Goal: Information Seeking & Learning: Learn about a topic

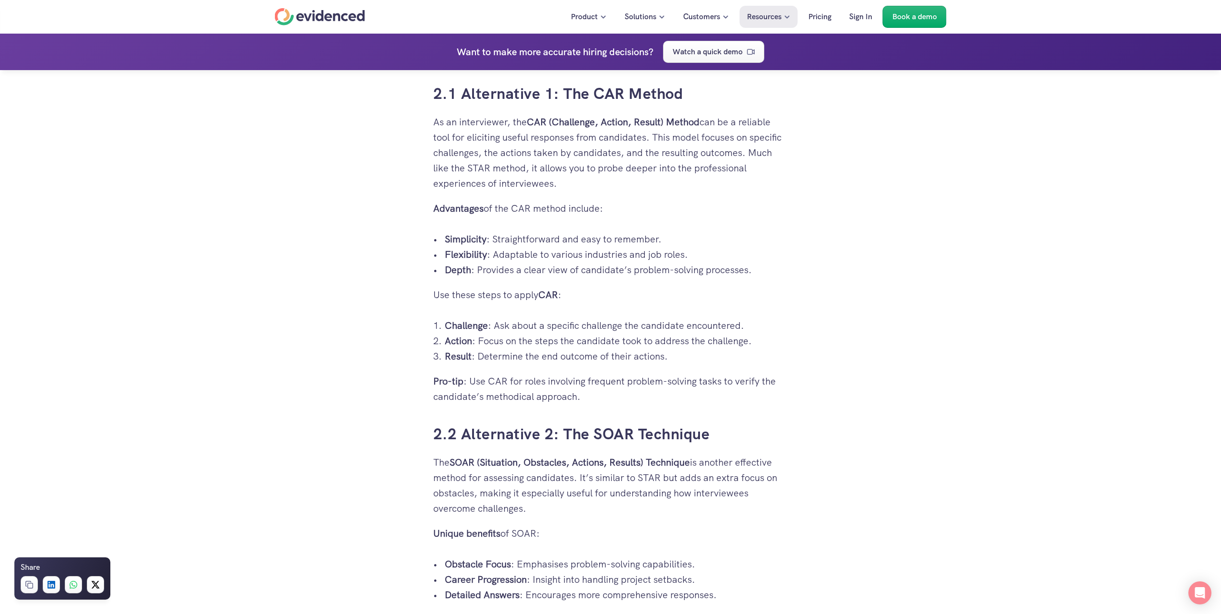
scroll to position [1680, 0]
drag, startPoint x: 405, startPoint y: 273, endPoint x: 451, endPoint y: 250, distance: 50.9
drag, startPoint x: 548, startPoint y: 121, endPoint x: 530, endPoint y: 121, distance: 18.2
click at [530, 121] on strong "CAR (Challenge, Action, Result) Method" at bounding box center [613, 120] width 173 height 12
copy strong "CAR"
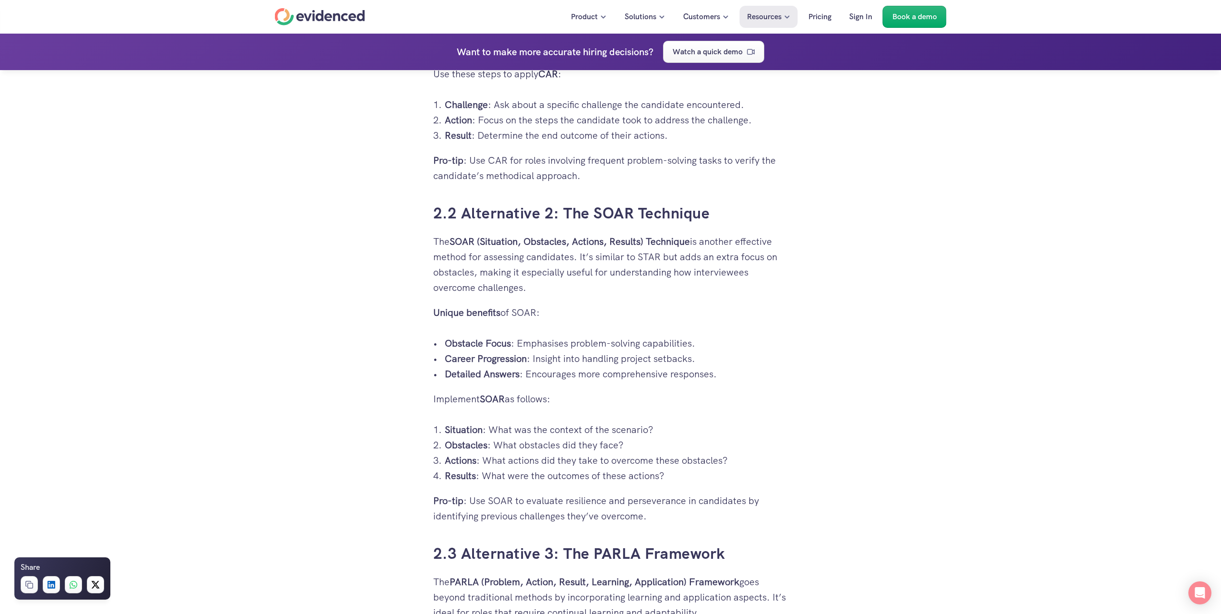
scroll to position [1903, 0]
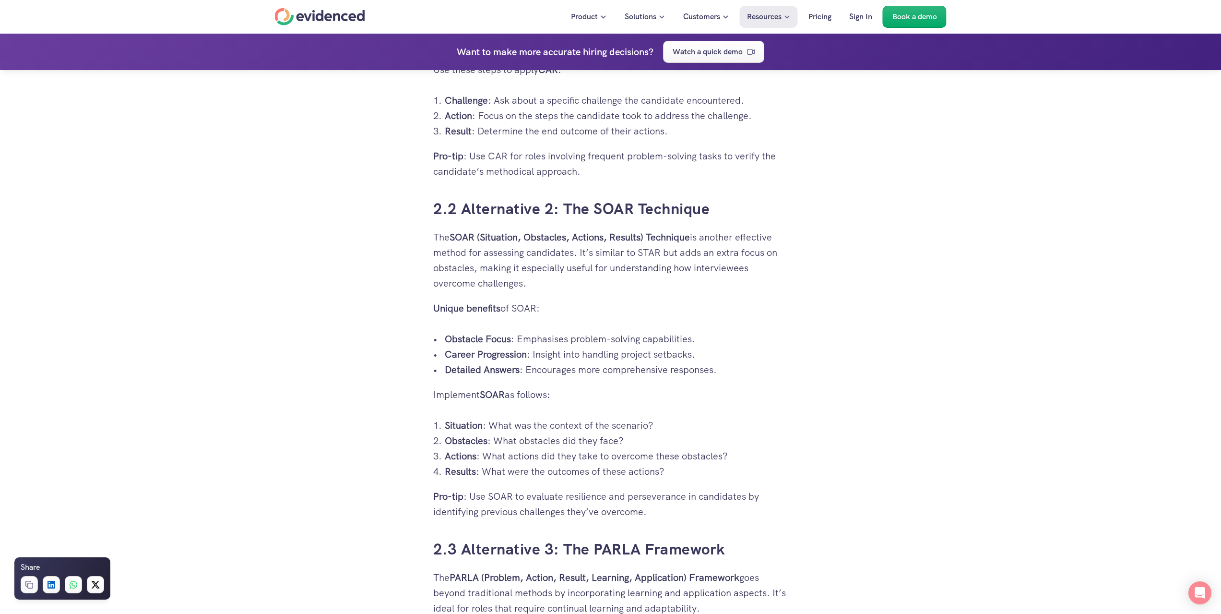
drag, startPoint x: 332, startPoint y: 254, endPoint x: 302, endPoint y: 238, distance: 33.9
drag, startPoint x: 482, startPoint y: 237, endPoint x: 644, endPoint y: 241, distance: 162.7
click at [644, 241] on strong "SOAR (Situation, Obstacles, Actions, Results) Technique" at bounding box center [570, 237] width 240 height 12
copy strong "Situation, Obstacles, Actions, Results"
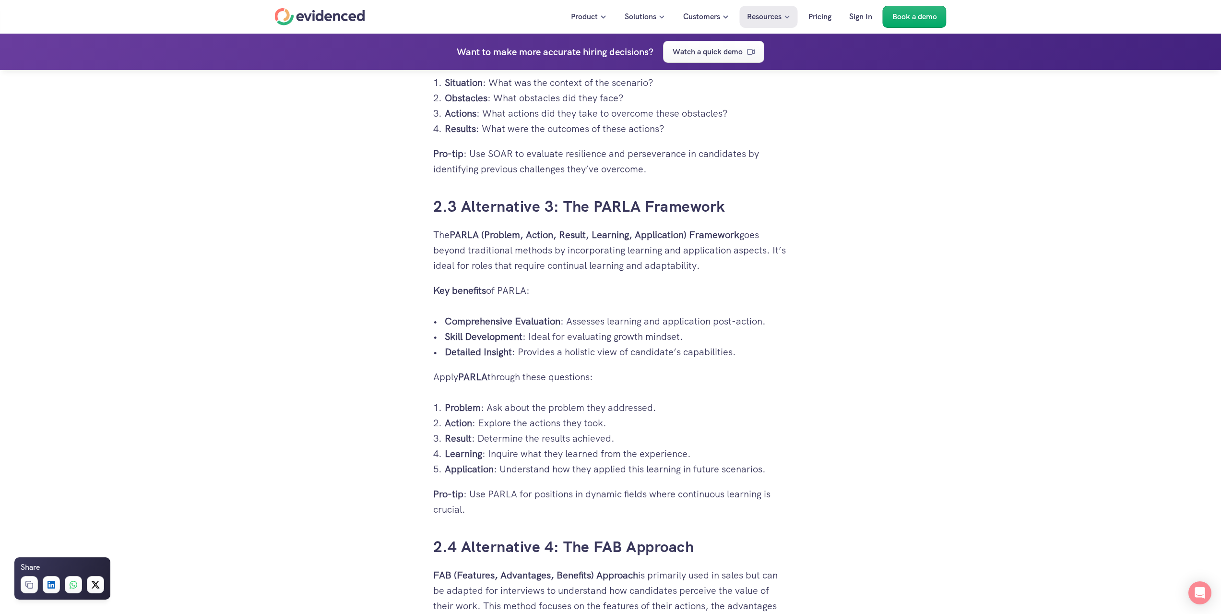
scroll to position [2258, 0]
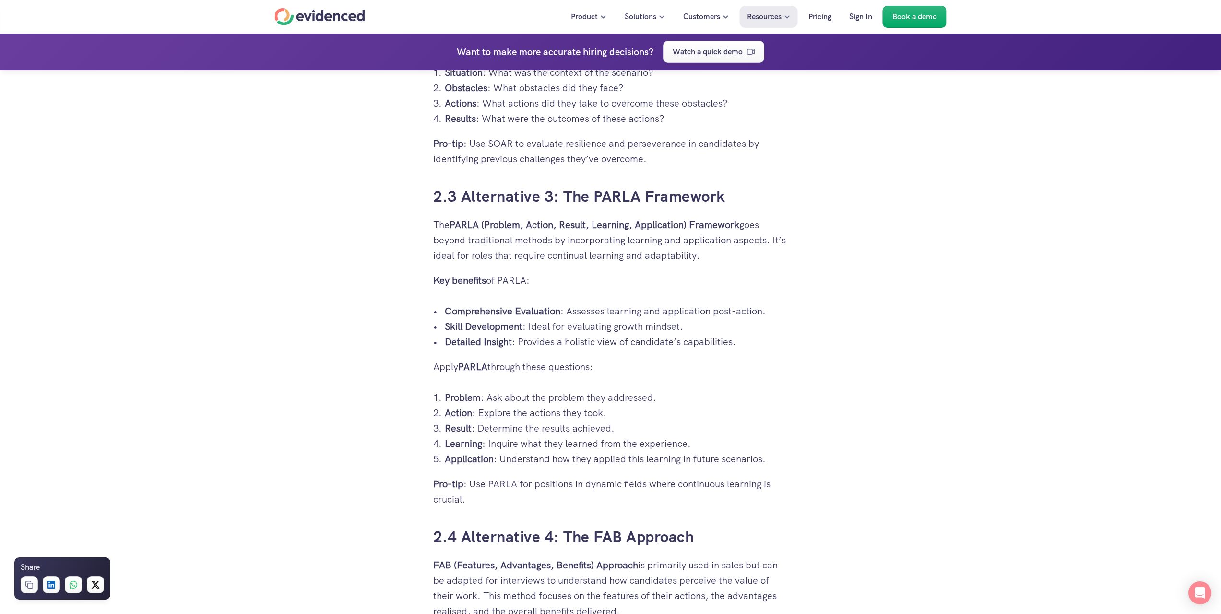
drag, startPoint x: 812, startPoint y: 296, endPoint x: 715, endPoint y: 311, distance: 97.6
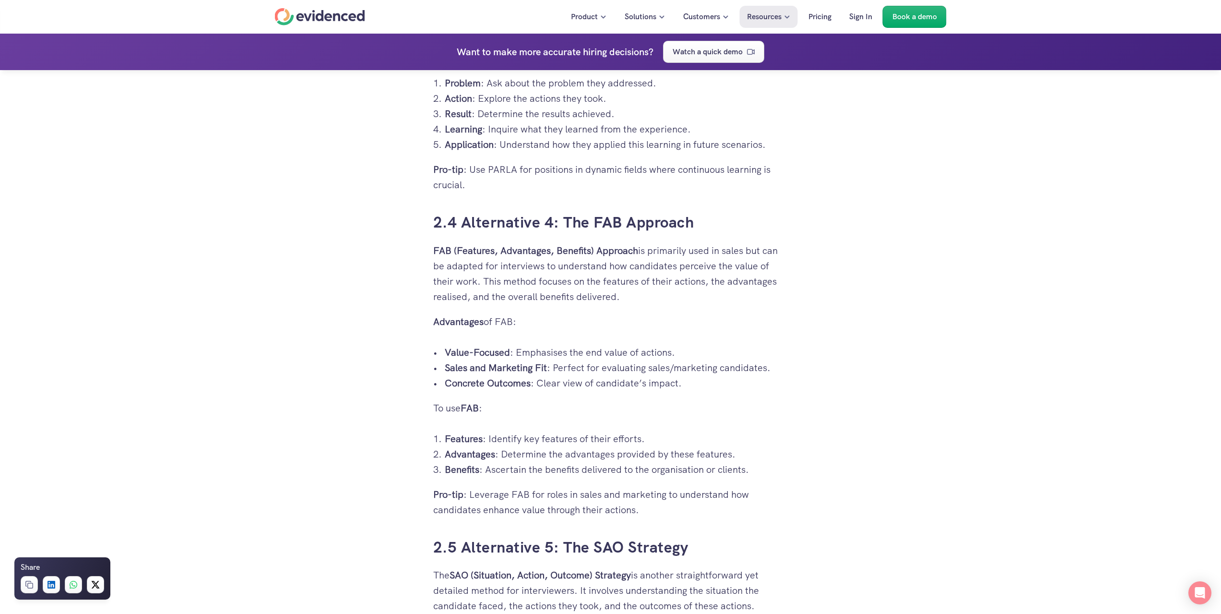
scroll to position [2600, 0]
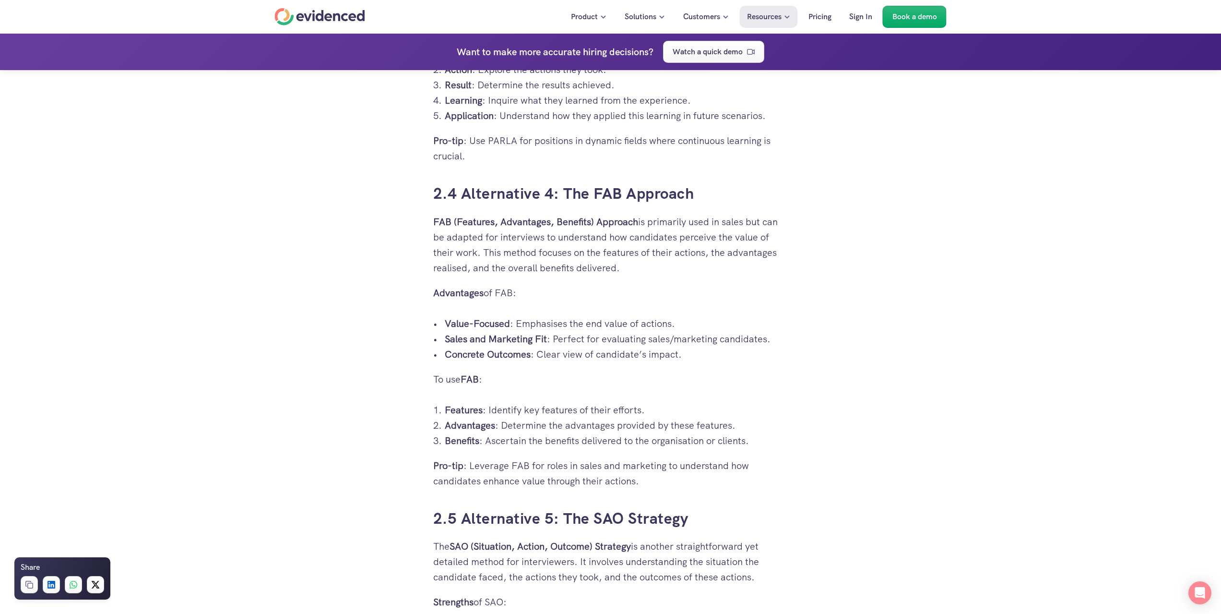
drag, startPoint x: 389, startPoint y: 244, endPoint x: 359, endPoint y: 267, distance: 37.6
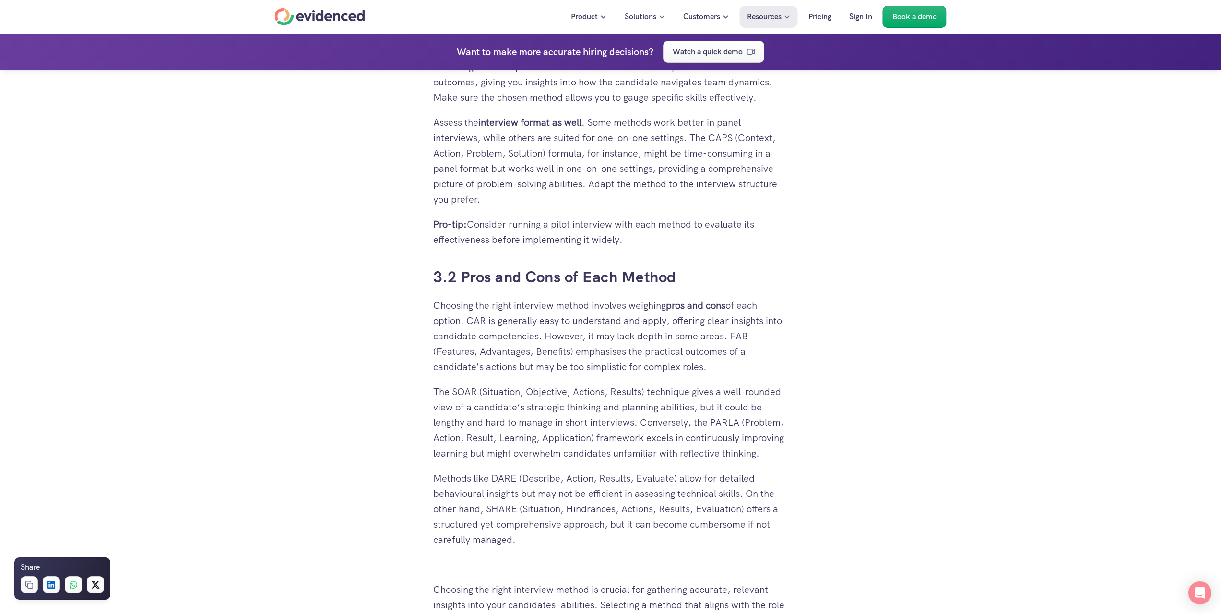
scroll to position [4582, 0]
drag, startPoint x: 358, startPoint y: 208, endPoint x: 348, endPoint y: 217, distance: 13.9
drag, startPoint x: 711, startPoint y: 149, endPoint x: 721, endPoint y: 152, distance: 10.6
click at [731, 152] on p "Assess the interview format as well . Some methods work better in panel intervi…" at bounding box center [610, 158] width 355 height 92
drag, startPoint x: 718, startPoint y: 152, endPoint x: 714, endPoint y: 145, distance: 7.7
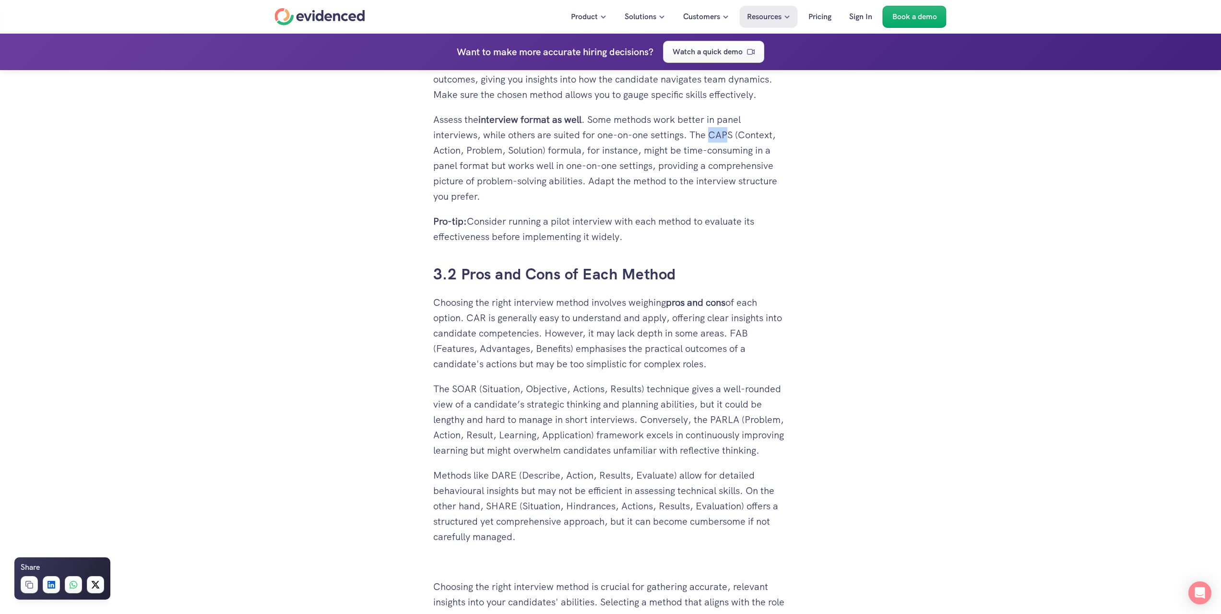
click at [714, 145] on p "Assess the interview format as well . Some methods work better in panel intervi…" at bounding box center [610, 158] width 355 height 92
drag, startPoint x: 711, startPoint y: 146, endPoint x: 732, endPoint y: 154, distance: 23.1
click at [732, 154] on p "Assess the interview format as well . Some methods work better in panel intervi…" at bounding box center [610, 158] width 355 height 92
copy p "CAPS"
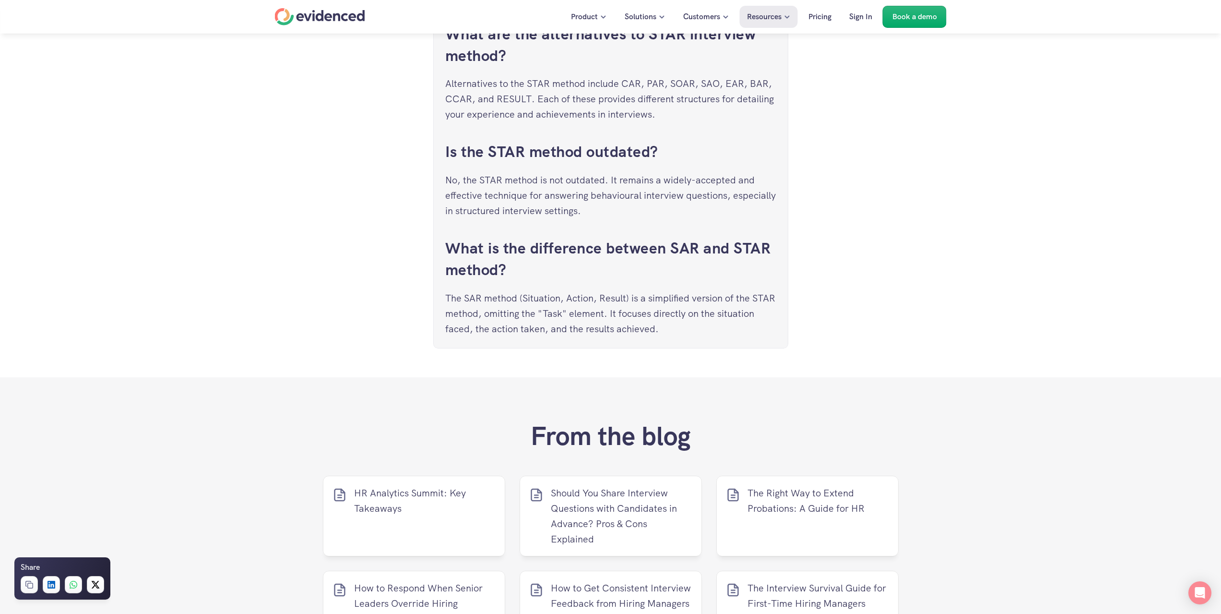
scroll to position [5350, 0]
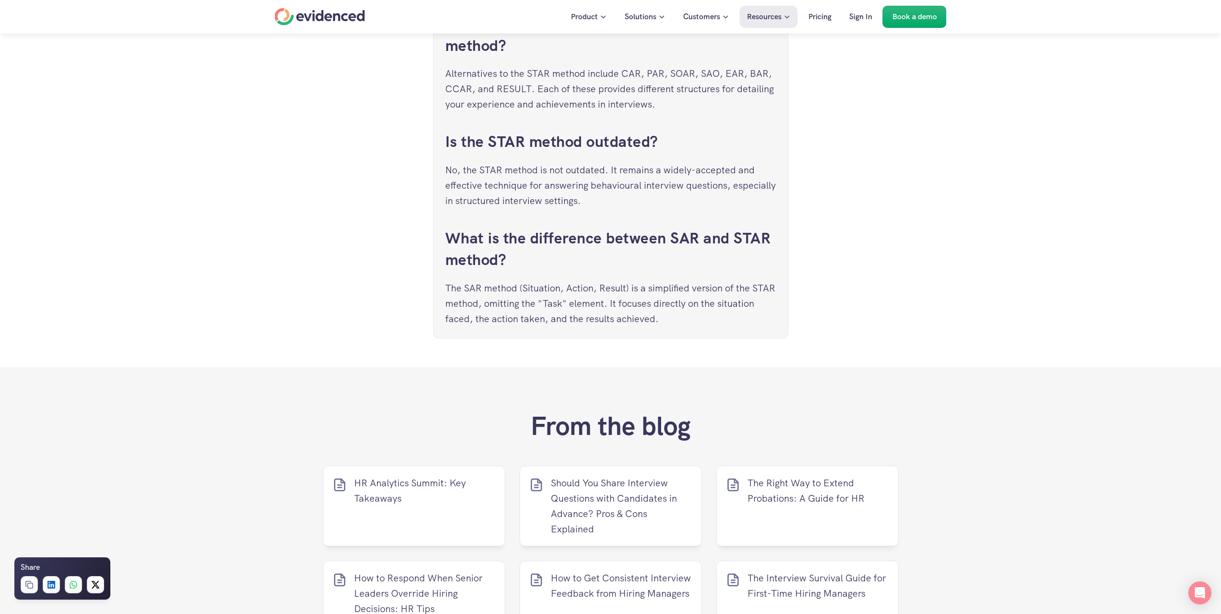
drag, startPoint x: 745, startPoint y: 214, endPoint x: 705, endPoint y: 226, distance: 41.0
